Goal: Task Accomplishment & Management: Complete application form

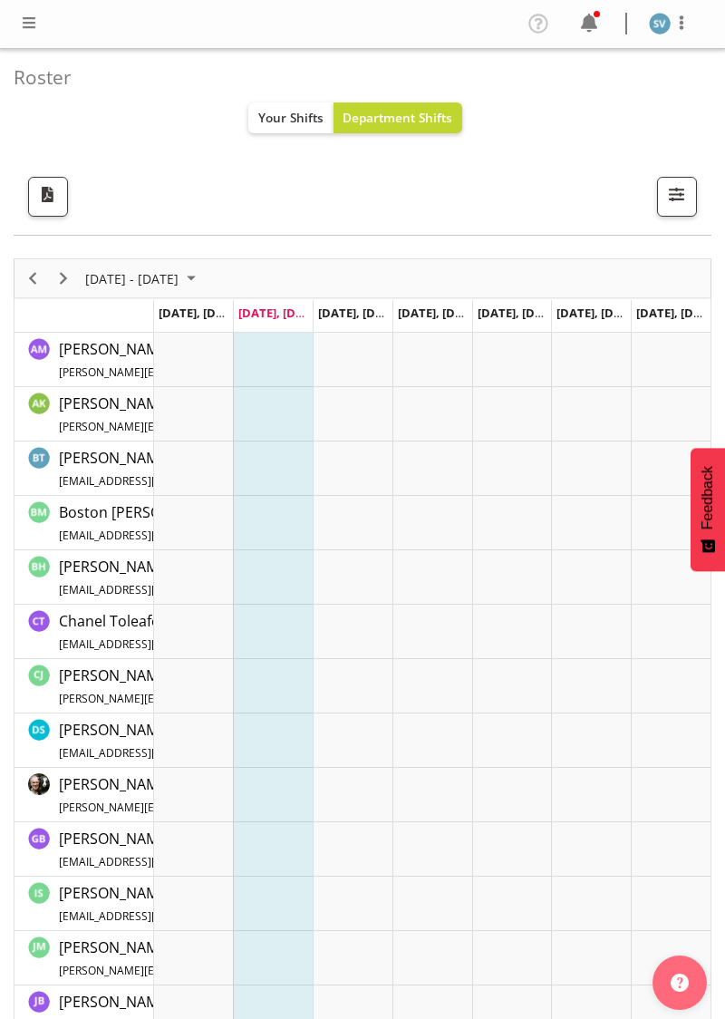
click at [34, 34] on div at bounding box center [29, 24] width 22 height 24
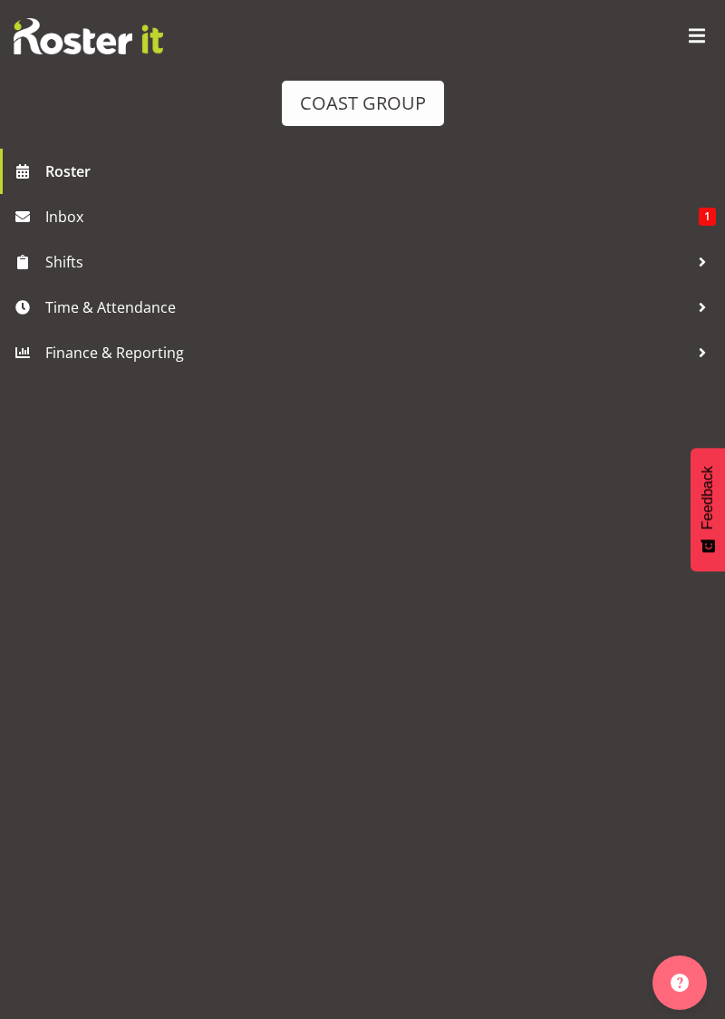
click at [243, 312] on span "Time & Attendance" at bounding box center [367, 307] width 644 height 27
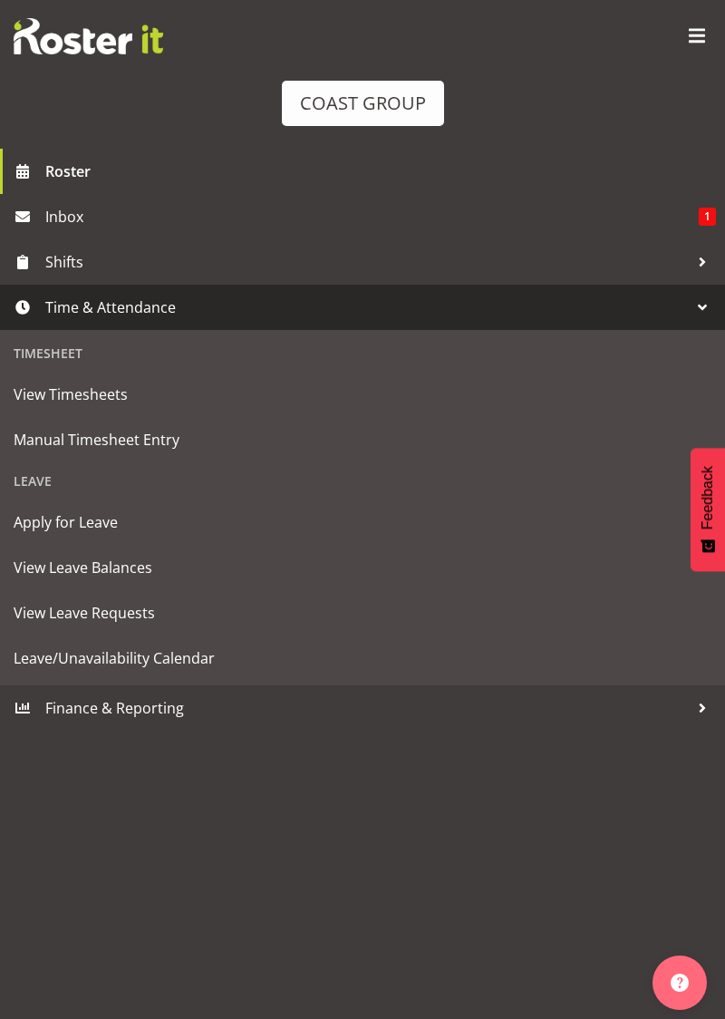
click at [241, 442] on span "Manual Timesheet Entry" at bounding box center [363, 439] width 698 height 27
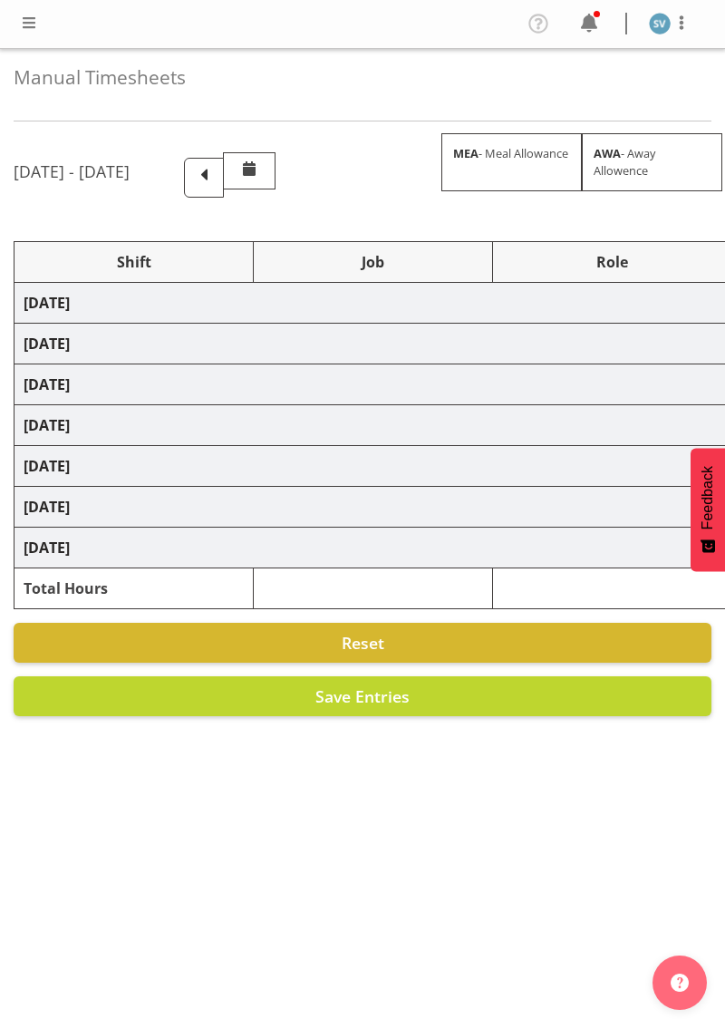
select select "70400"
select select "69"
select select "70400"
select select "69"
select select "70400"
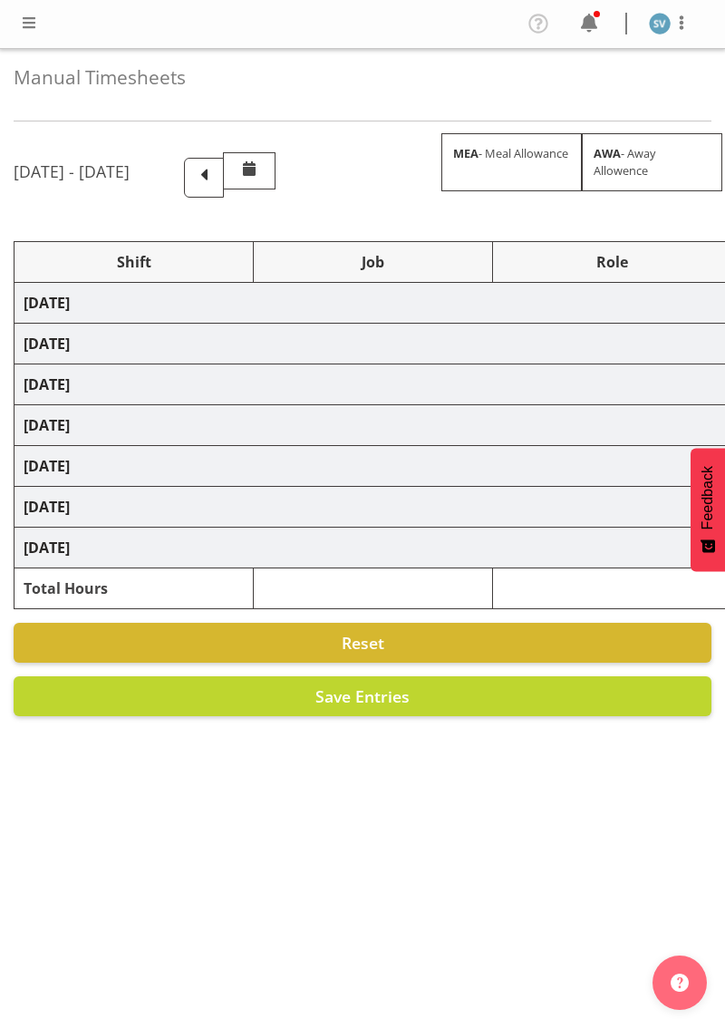
select select "69"
select select "70400"
select select "69"
select select "70400"
select select "69"
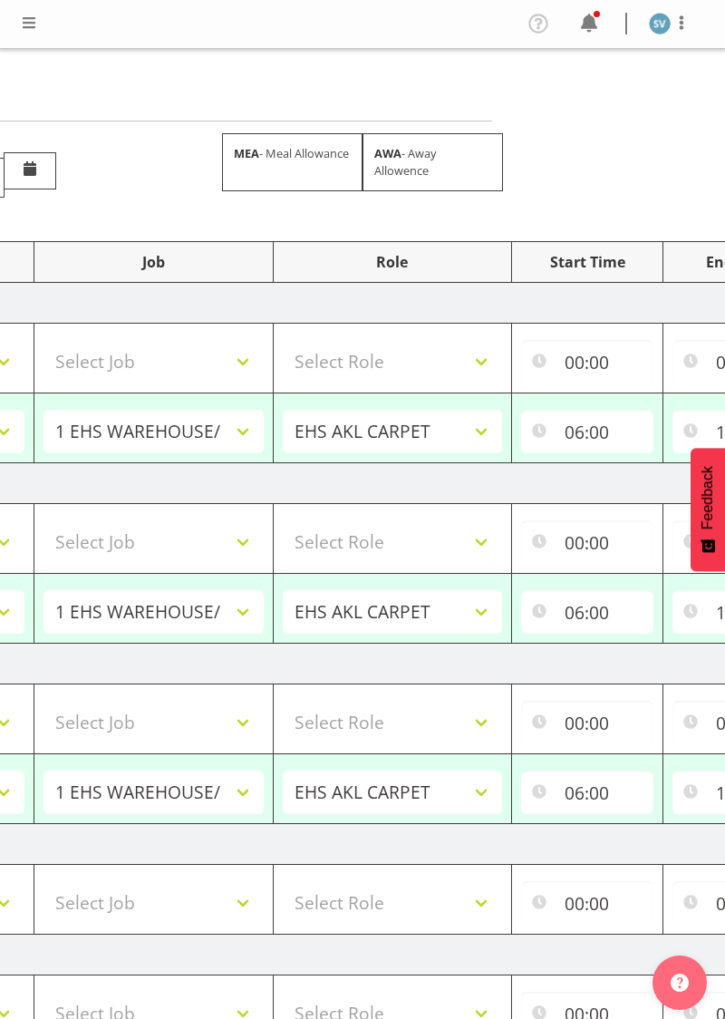
scroll to position [0, 557]
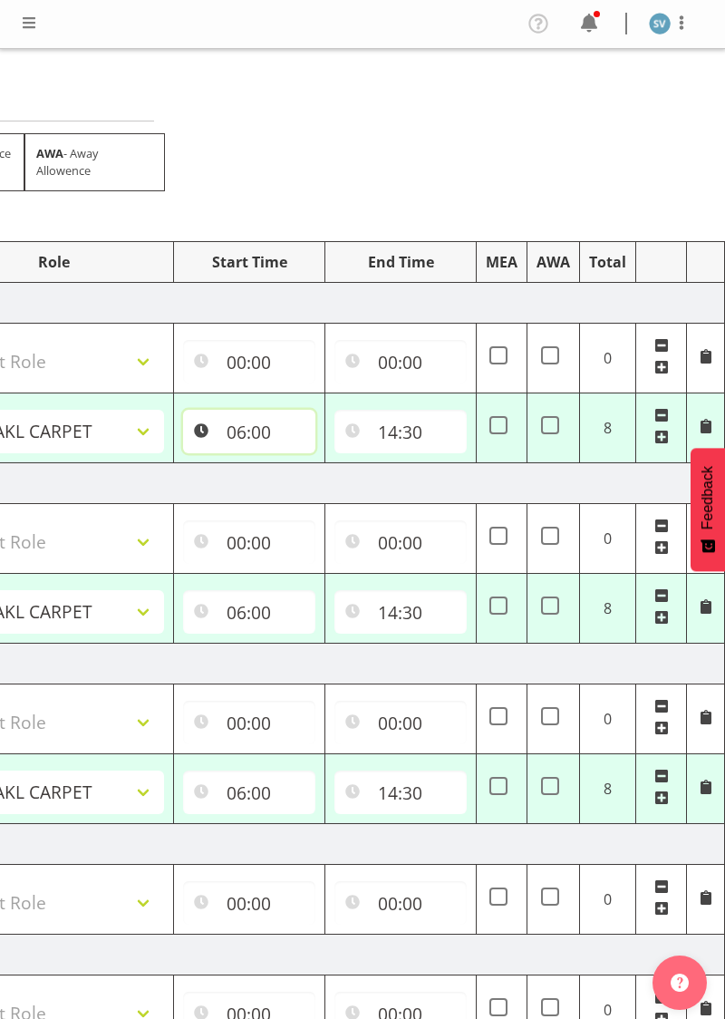
click at [270, 447] on input "06:00" at bounding box center [249, 432] width 132 height 44
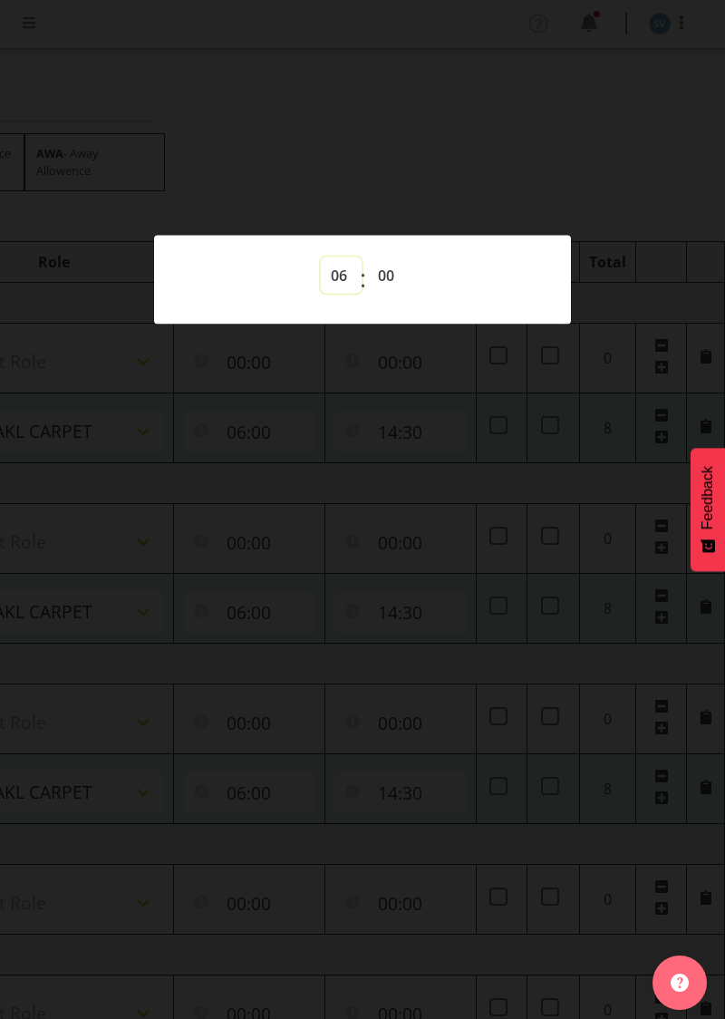
click at [341, 276] on select "00 01 02 03 04 05 06 07 08 09 10 11 12 13 14 15 16 17 18 19 20 21 22 23" at bounding box center [341, 275] width 41 height 36
select select "7"
type input "07:00"
click at [274, 486] on div at bounding box center [362, 509] width 725 height 1019
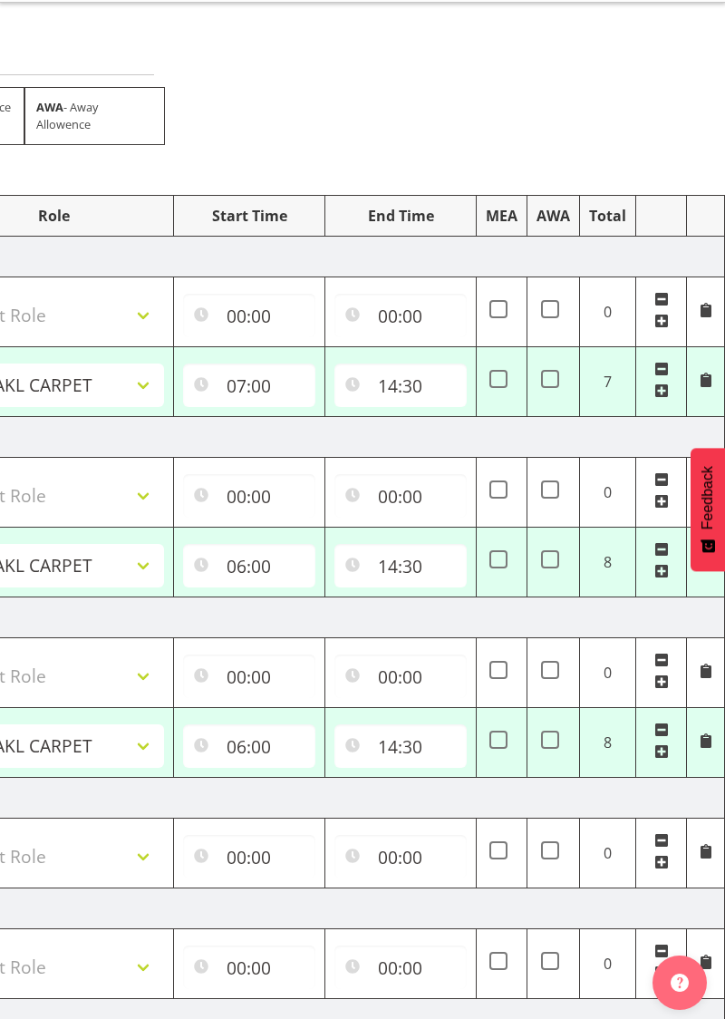
click at [663, 542] on span at bounding box center [661, 549] width 15 height 15
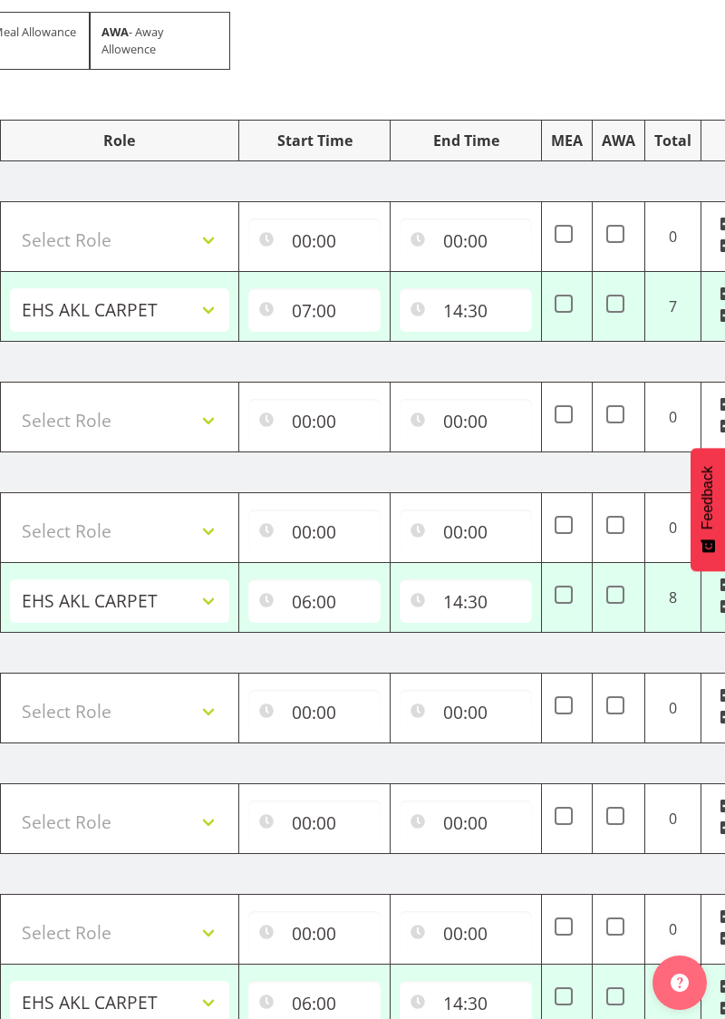
scroll to position [0, 493]
click at [322, 586] on input "06:00" at bounding box center [313, 601] width 132 height 44
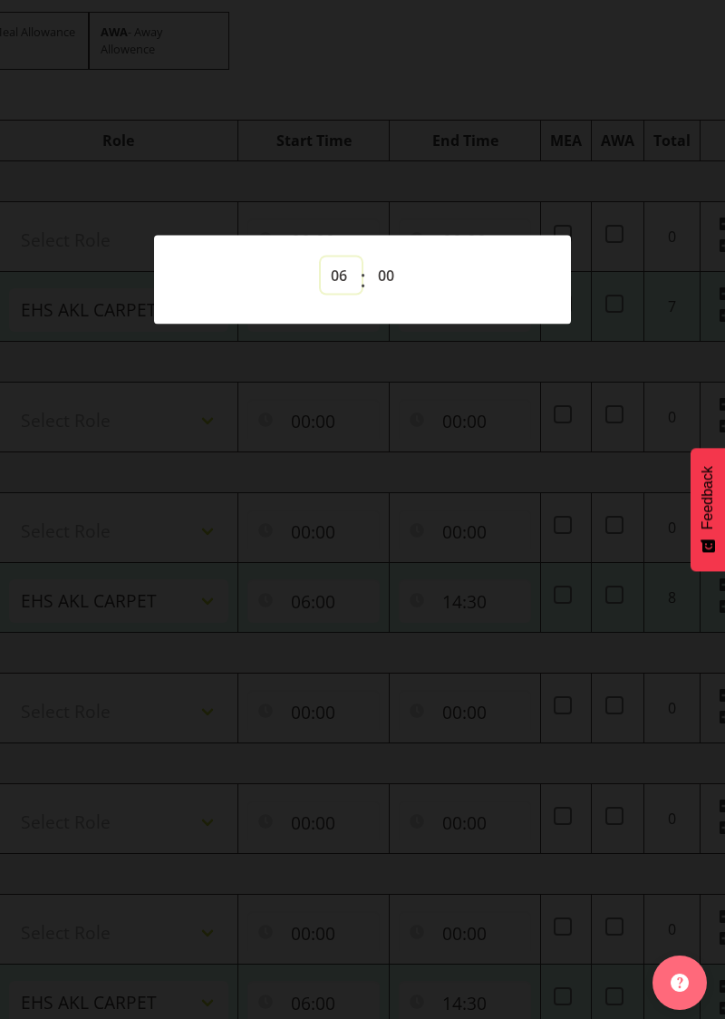
click at [341, 294] on select "00 01 02 03 04 05 06 07 08 09 10 11 12 13 14 15 16 17 18 19 20 21 22 23" at bounding box center [341, 275] width 41 height 36
select select "7"
type input "07:00"
click at [480, 486] on div at bounding box center [362, 509] width 725 height 1019
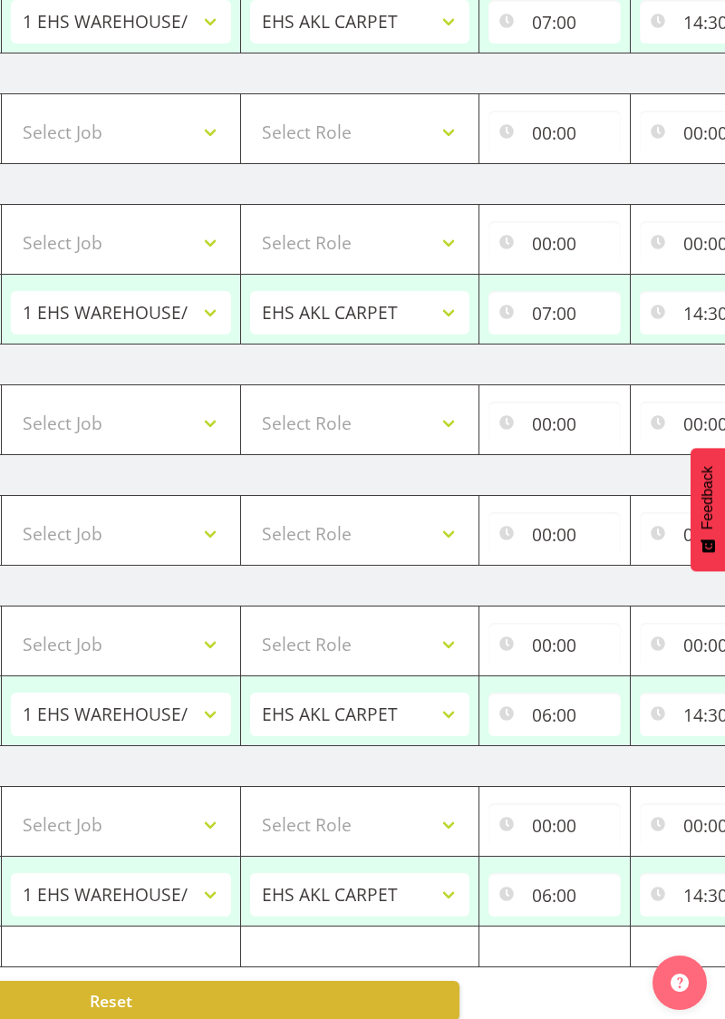
scroll to position [0, 557]
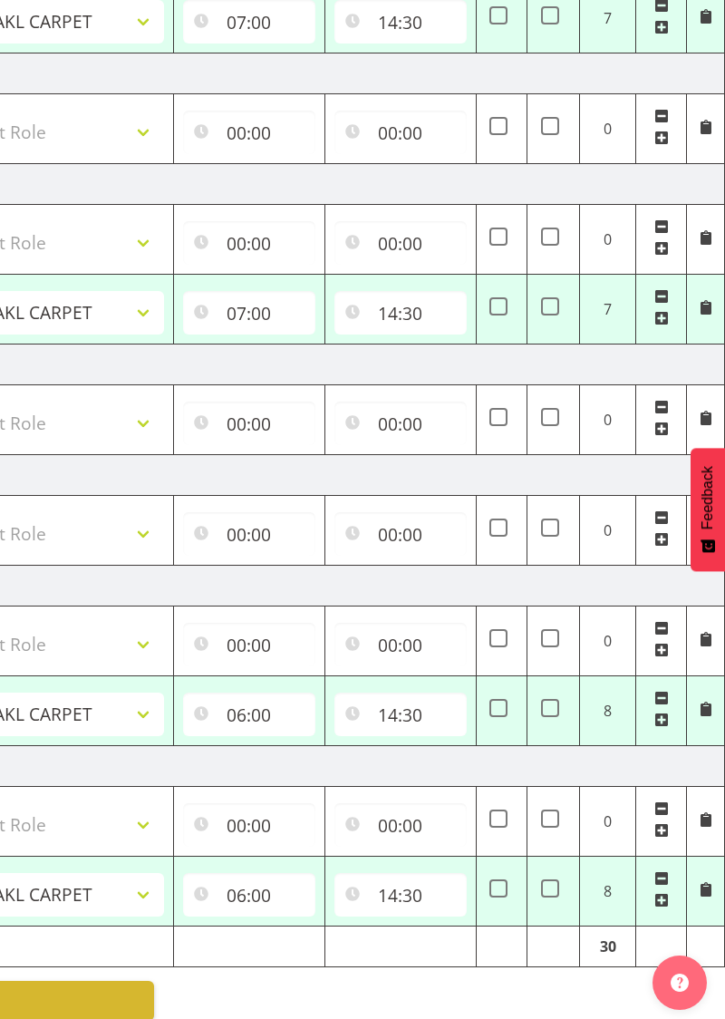
click at [661, 691] on span at bounding box center [661, 698] width 15 height 15
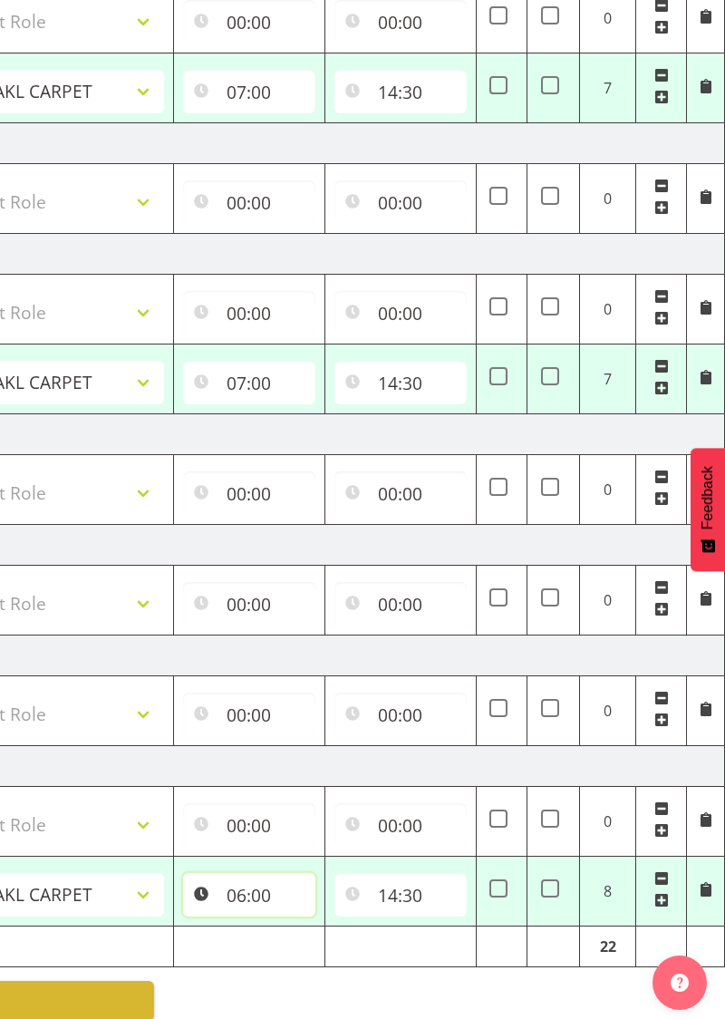
click at [261, 881] on input "06:00" at bounding box center [249, 895] width 132 height 44
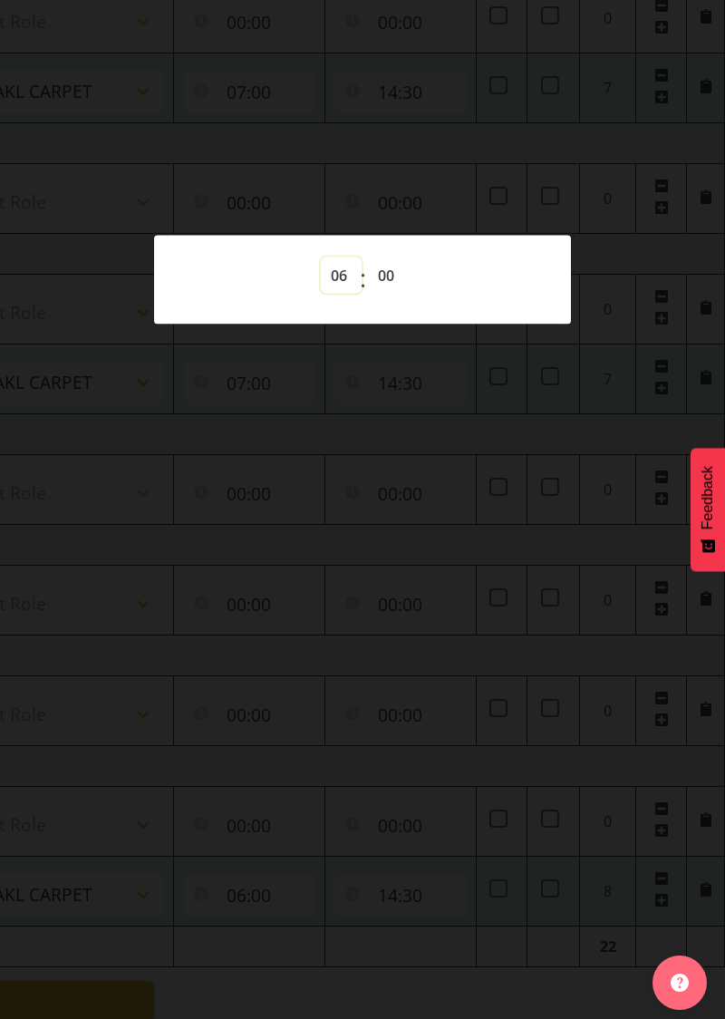
click at [346, 288] on select "00 01 02 03 04 05 06 07 08 09 10 11 12 13 14 15 16 17 18 19 20 21 22 23" at bounding box center [341, 275] width 41 height 36
select select "7"
type input "07:00"
click at [408, 292] on select "00 01 02 03 04 05 06 07 08 09 10 11 12 13 14 15 16 17 18 19 20 21 22 23 24 25 2…" at bounding box center [388, 275] width 41 height 36
select select "30"
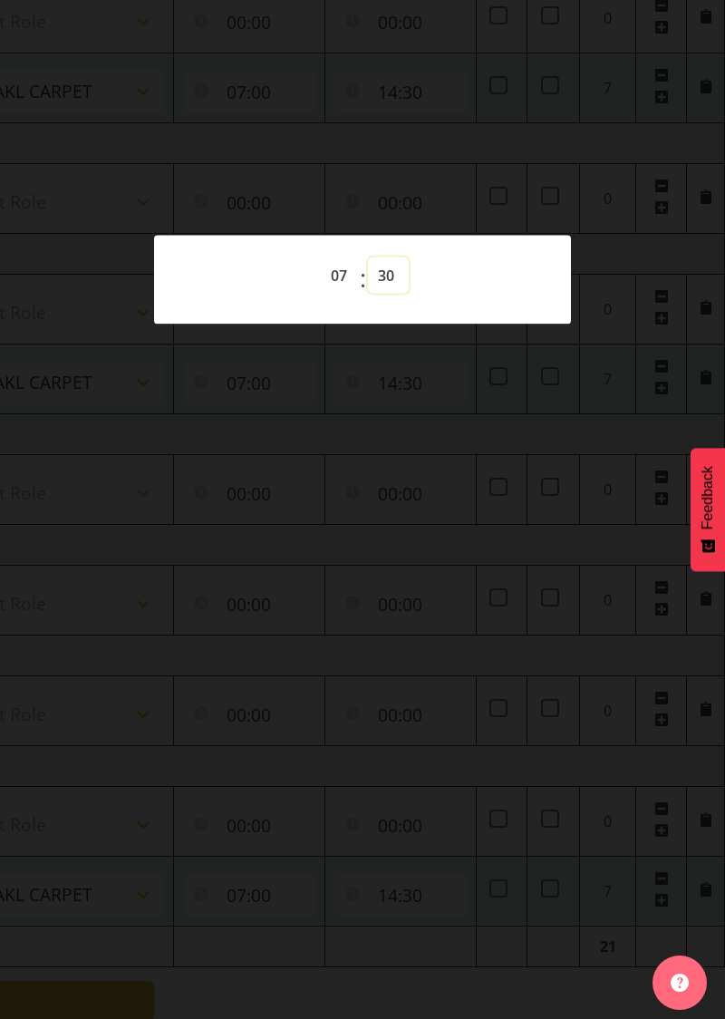
type input "07:30"
click at [401, 578] on div at bounding box center [362, 509] width 725 height 1019
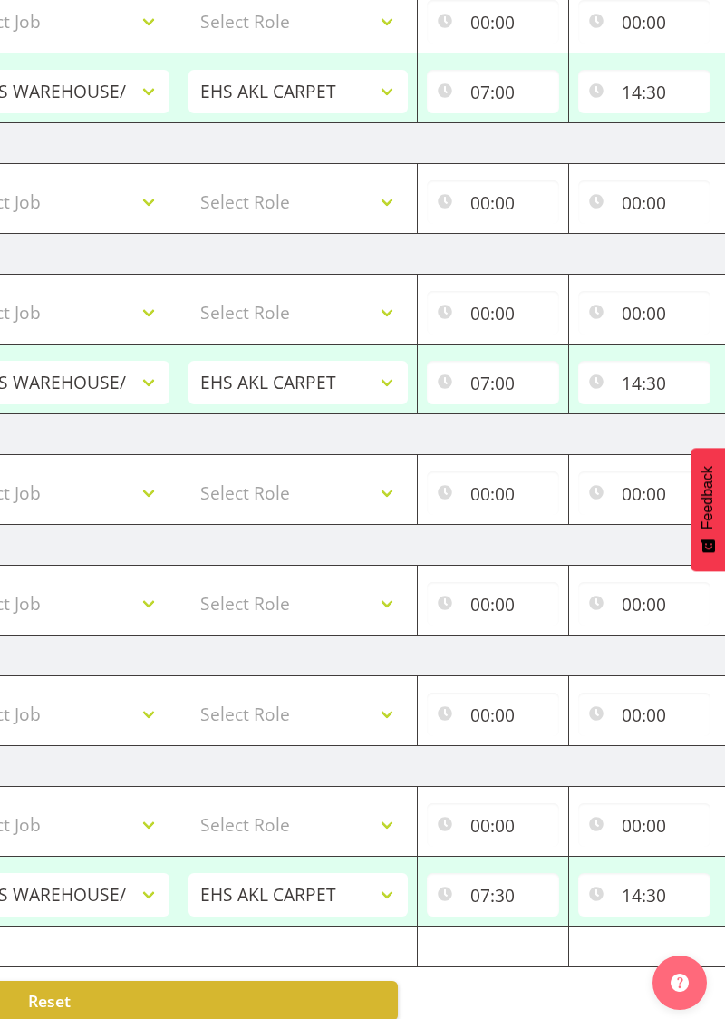
scroll to position [0, 0]
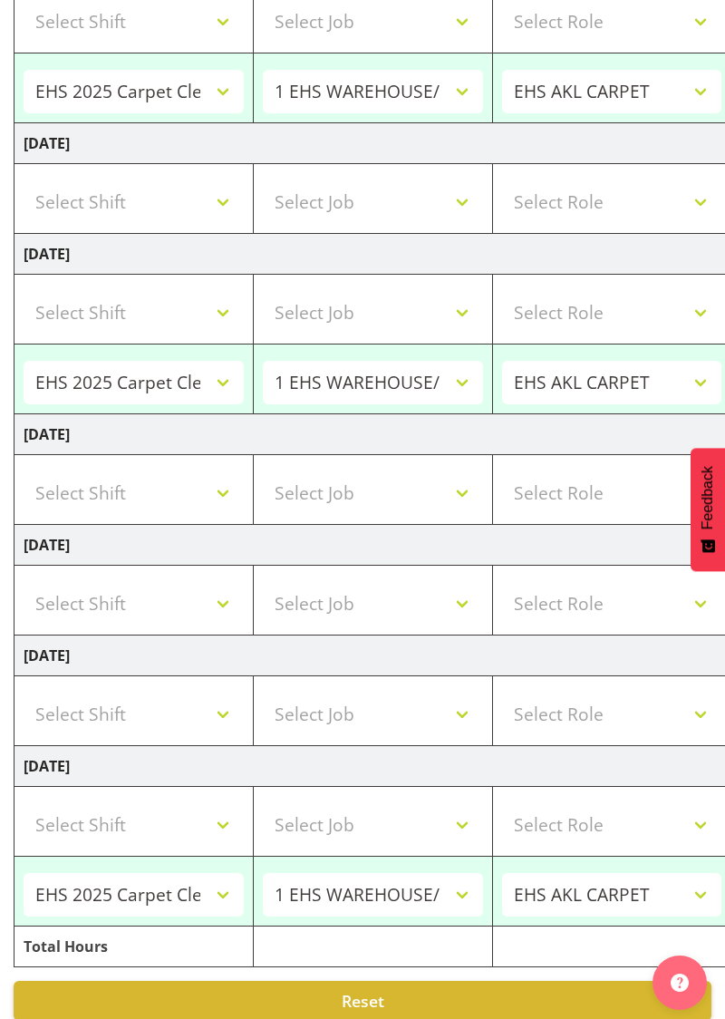
select select "70400"
select select "69"
type input "07:00"
type input "14:30"
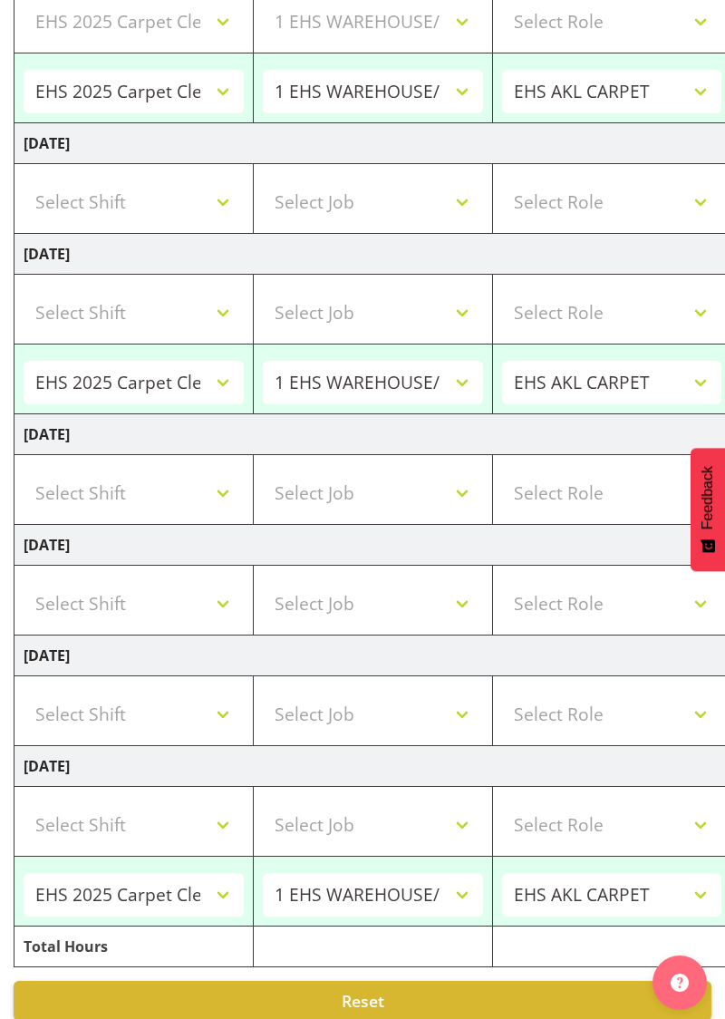
select select "70400"
select select "69"
type input "07:00"
type input "14:30"
select select "70400"
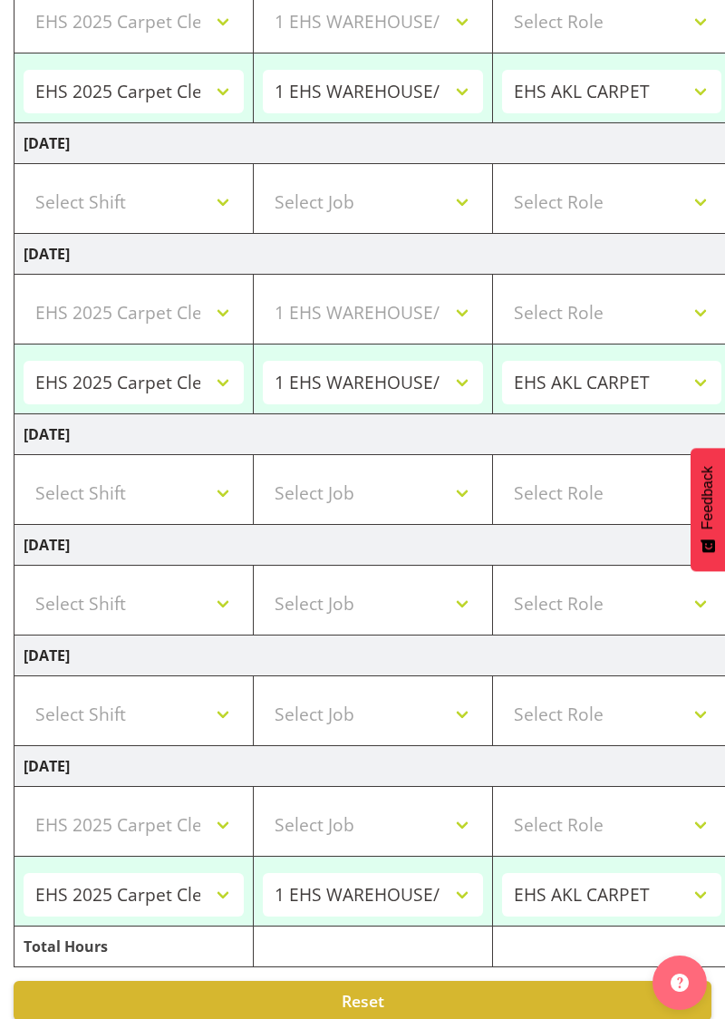
select select "69"
type input "07:30"
type input "14:30"
select select "70400"
select select "69"
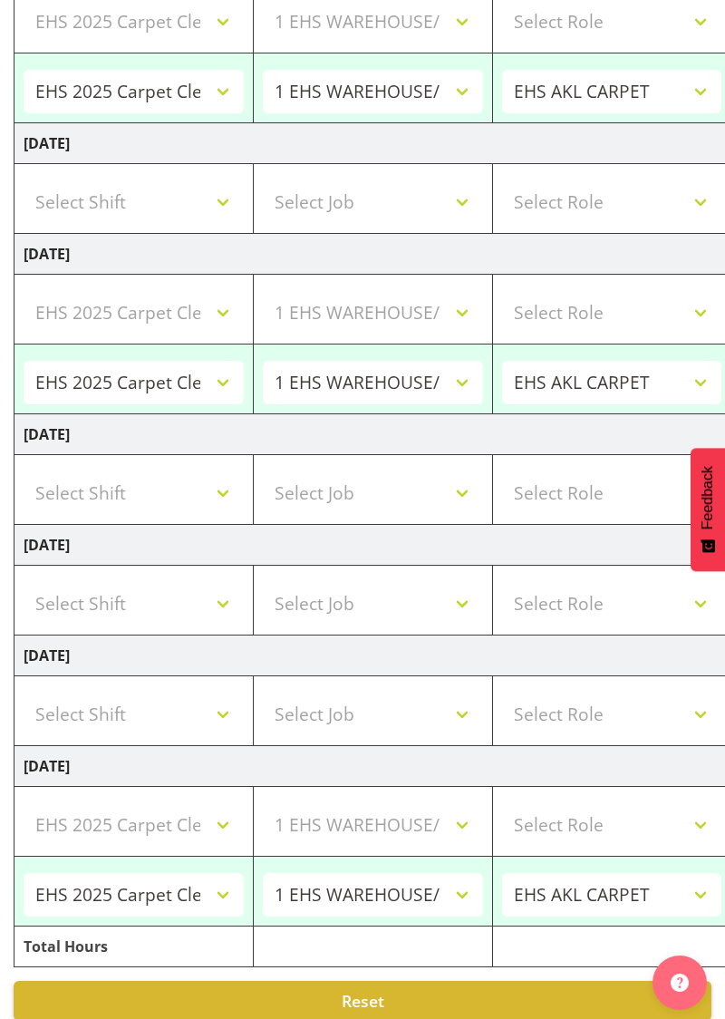
select select "70400"
select select "69"
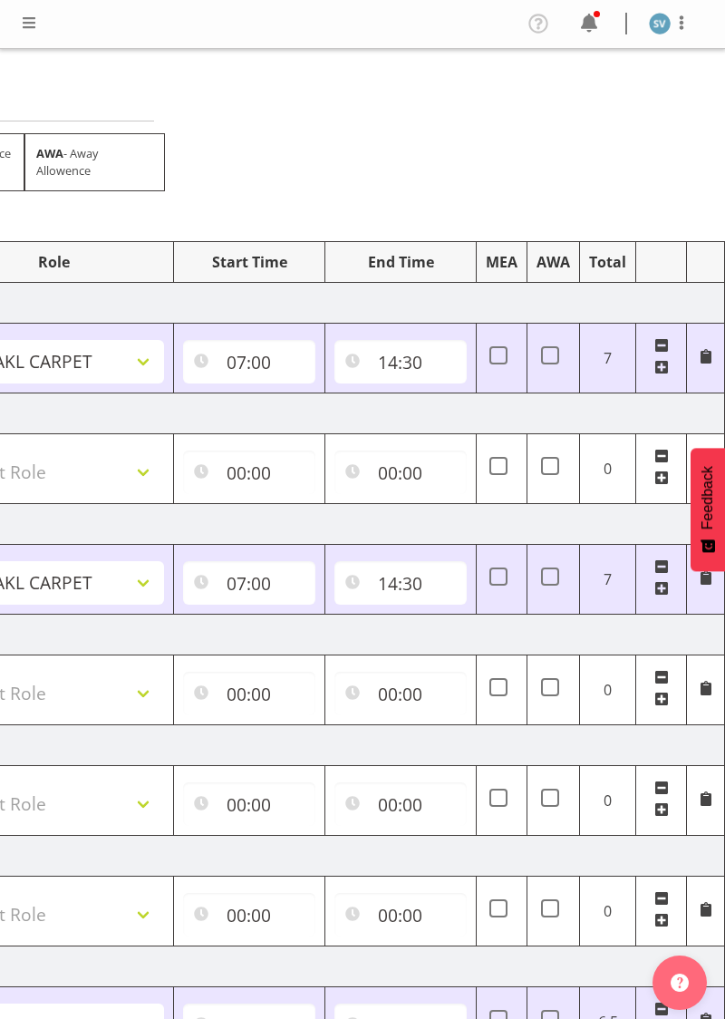
click at [652, 29] on img at bounding box center [660, 24] width 22 height 22
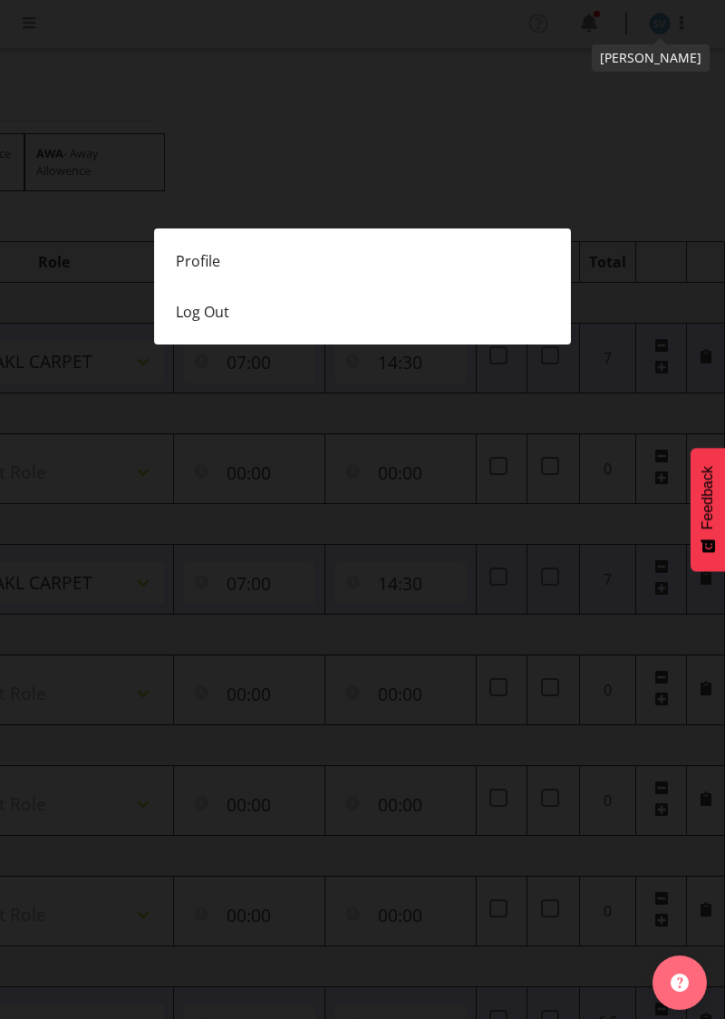
click at [317, 323] on link "Log Out" at bounding box center [362, 311] width 417 height 51
